Goal: Task Accomplishment & Management: Complete application form

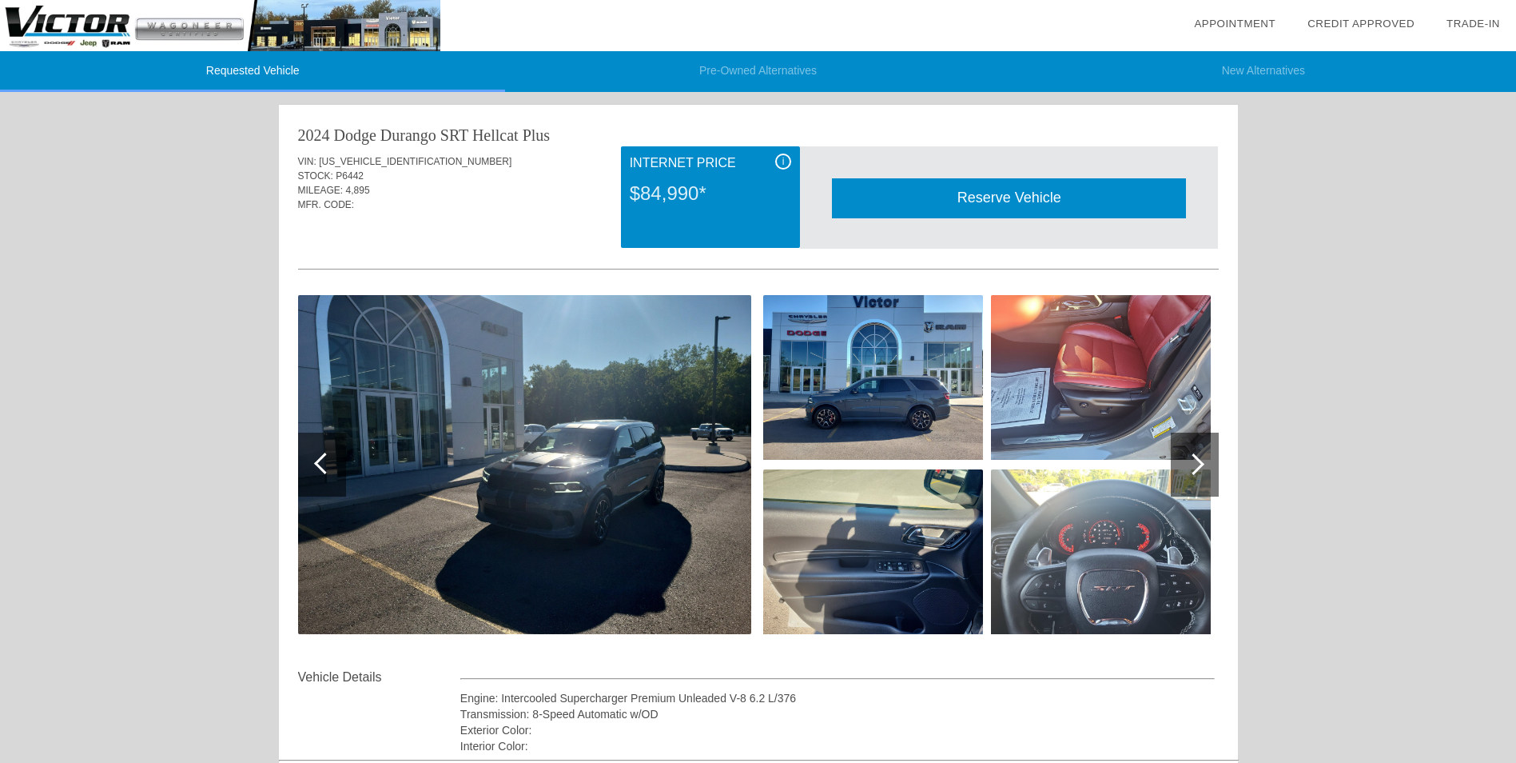
click at [1036, 199] on div "Reserve Vehicle" at bounding box center [1009, 197] width 354 height 39
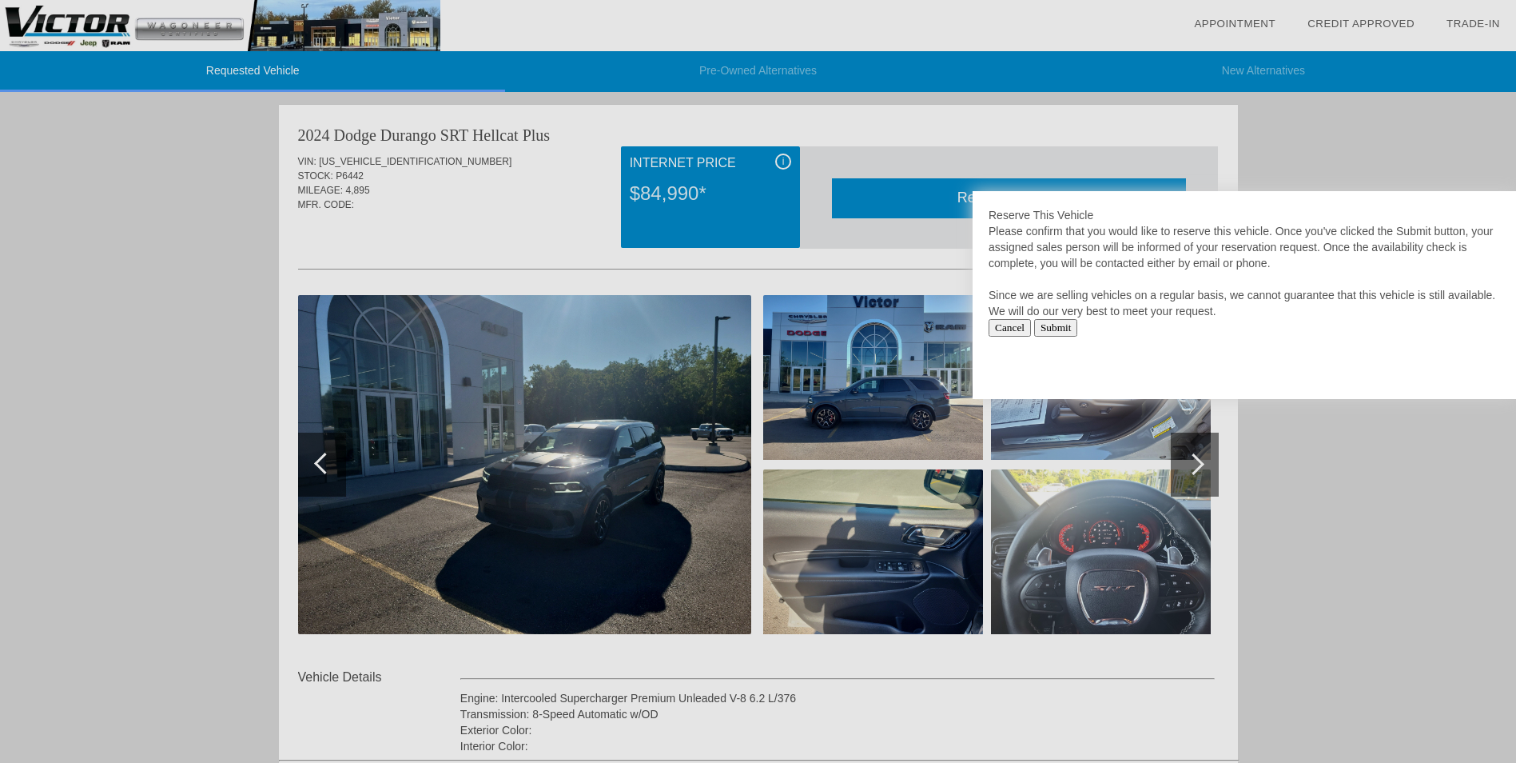
click at [1066, 332] on input "Submit" at bounding box center [1056, 328] width 44 height 18
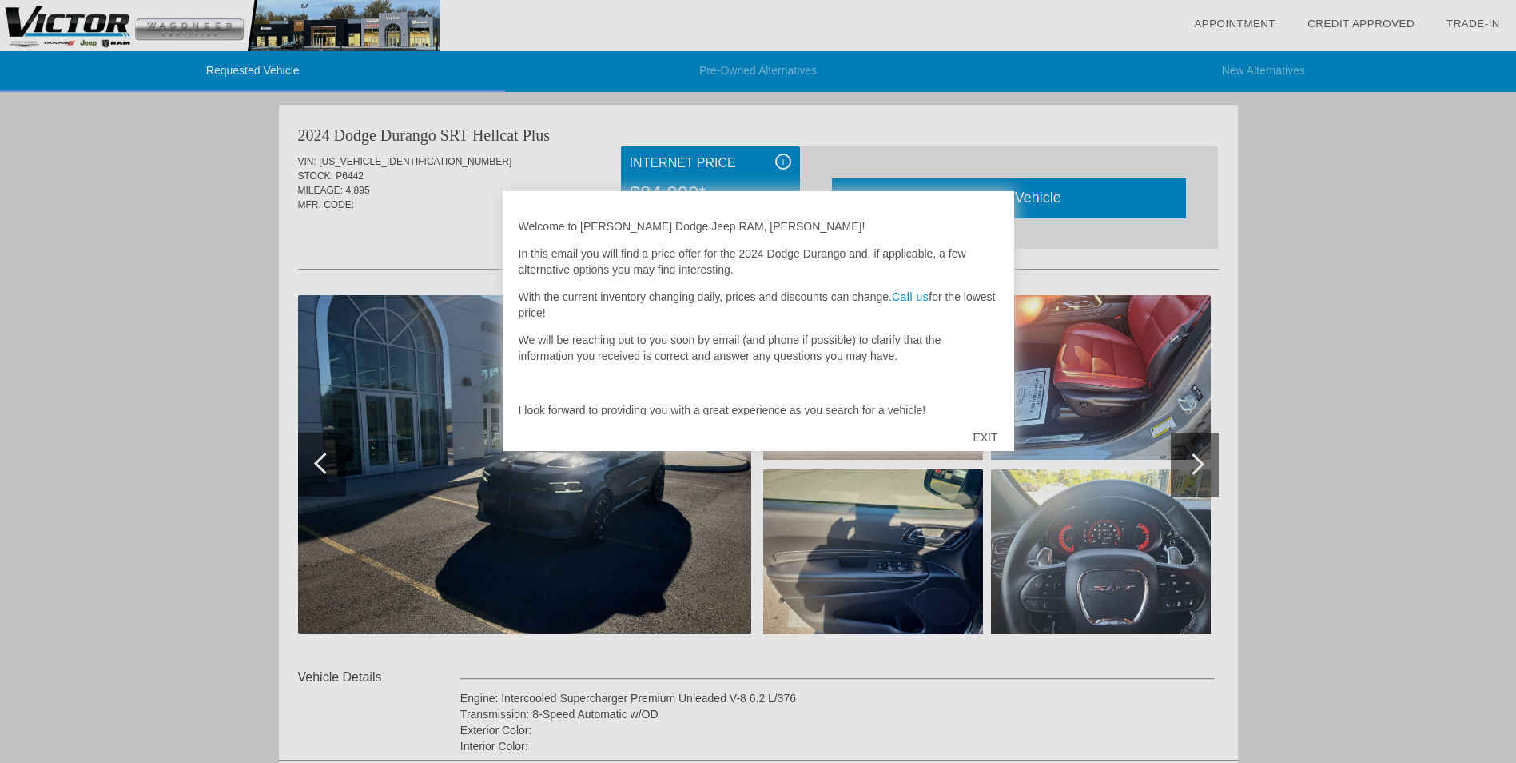
click at [982, 433] on div "EXIT" at bounding box center [985, 437] width 57 height 48
